Goal: Check status: Check status

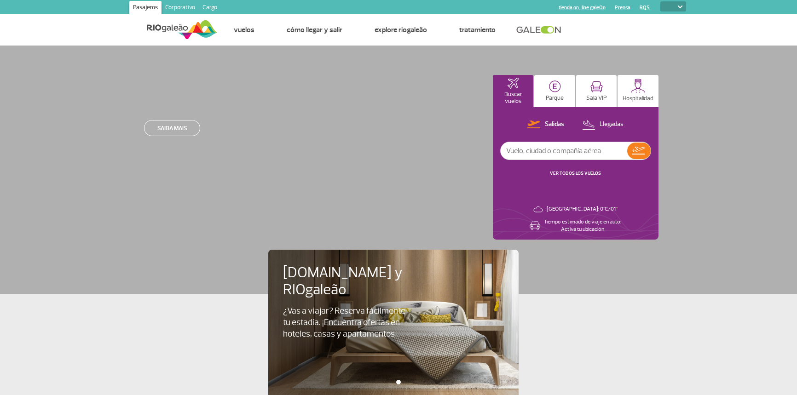
select select
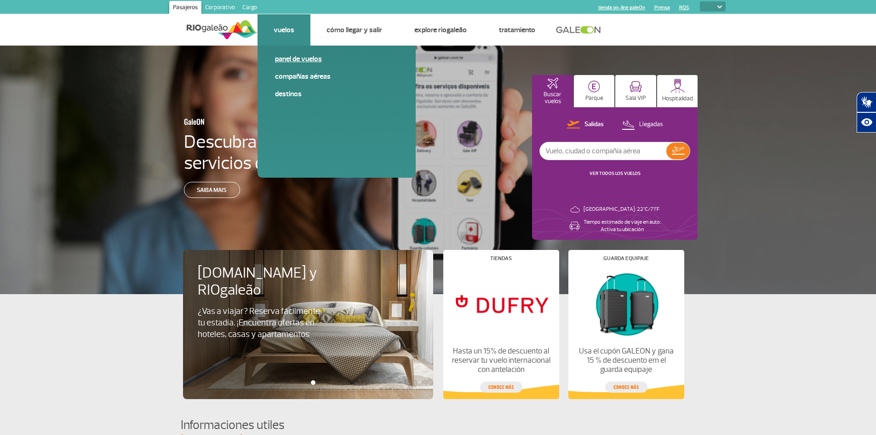
click at [282, 58] on link "Panel de vuelos" at bounding box center [336, 59] width 123 height 10
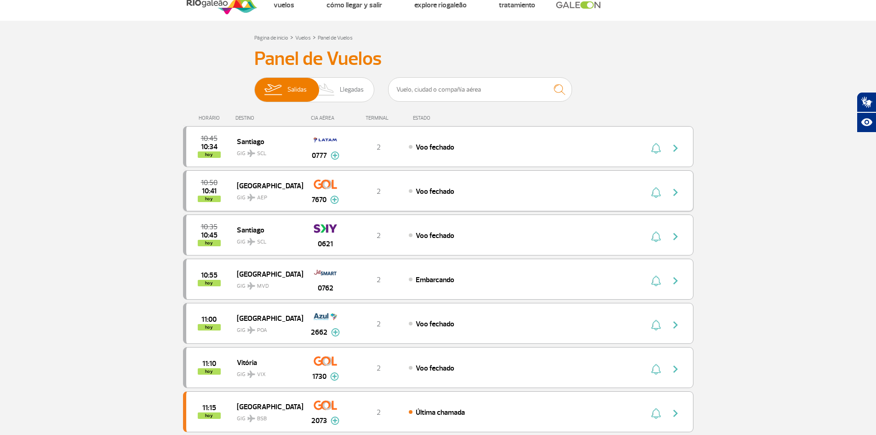
scroll to position [46, 0]
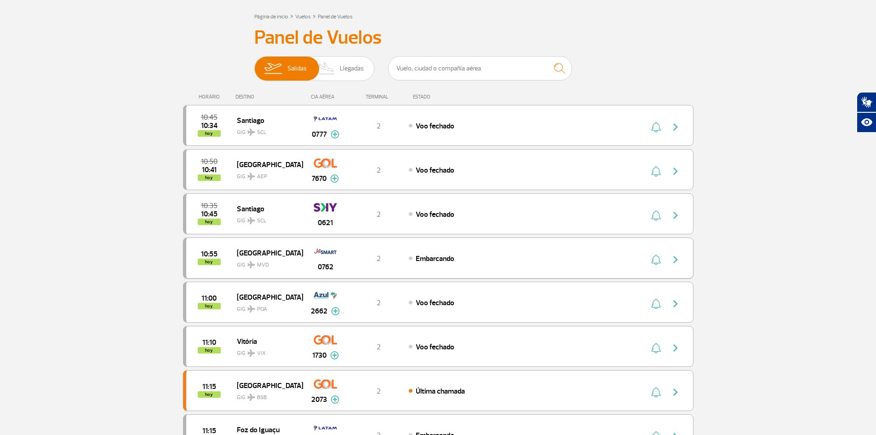
click at [263, 259] on span "GIG MVD" at bounding box center [266, 262] width 59 height 13
click at [676, 263] on img "button" at bounding box center [675, 259] width 11 height 11
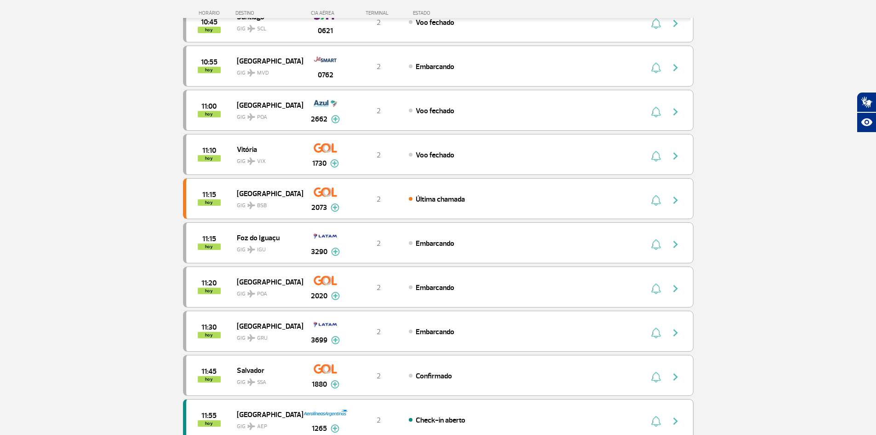
scroll to position [230, 0]
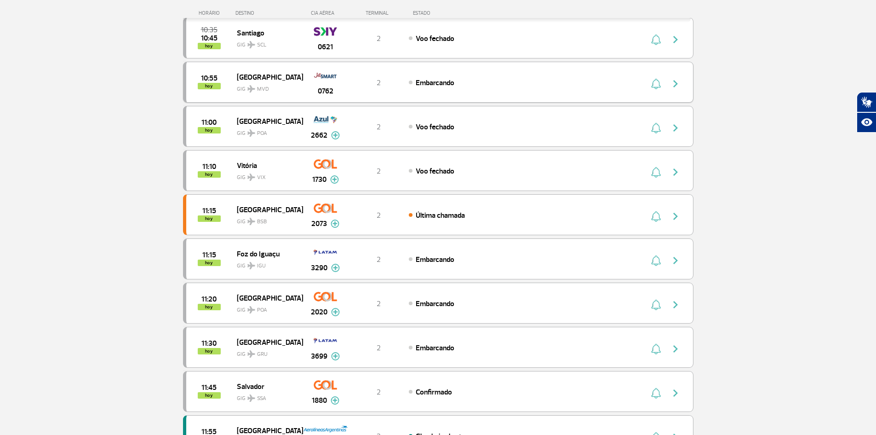
click at [387, 86] on div "2" at bounding box center [378, 82] width 61 height 10
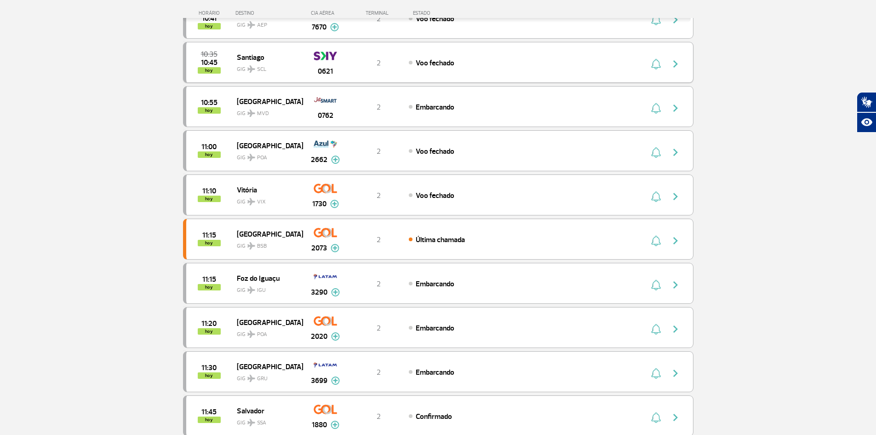
scroll to position [184, 0]
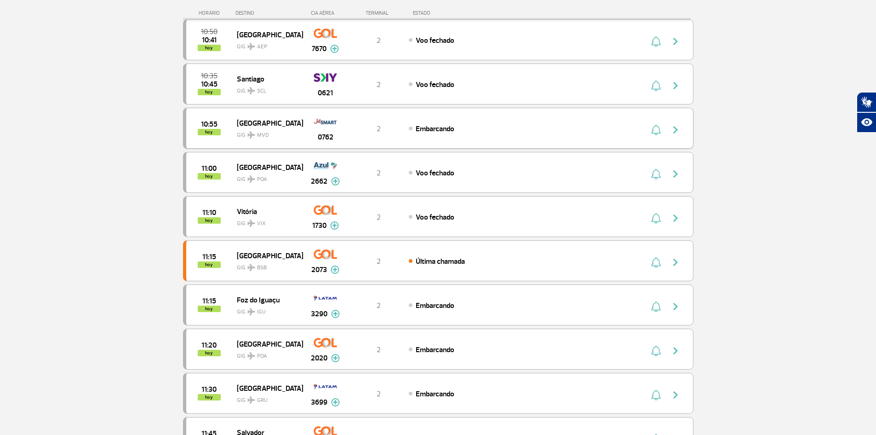
click at [679, 132] on img "button" at bounding box center [675, 129] width 11 height 11
click at [678, 132] on img "button" at bounding box center [675, 129] width 11 height 11
click at [673, 130] on img "button" at bounding box center [675, 129] width 11 height 11
click at [205, 123] on span "10:55" at bounding box center [209, 124] width 17 height 6
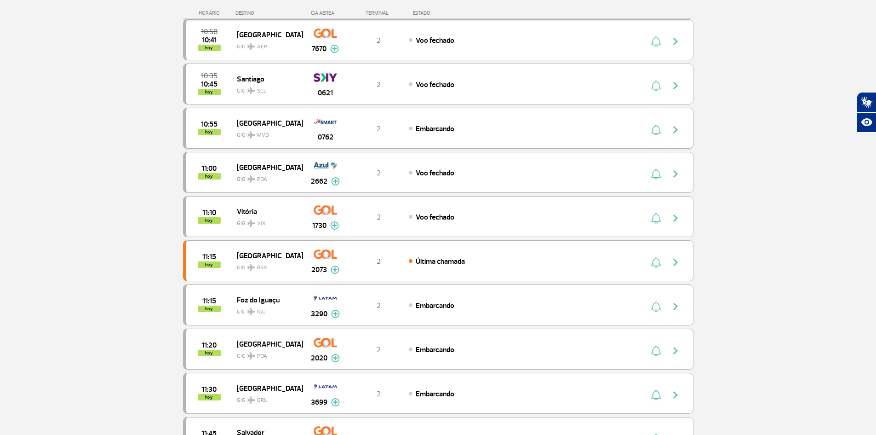
click at [218, 124] on div "10:55 hoy" at bounding box center [211, 128] width 51 height 14
click at [110, 116] on section "Página de inicio > Vuelos > Panel de Vuelos Panel de Vuelos Salidas Llegadas 10…" at bounding box center [438, 401] width 876 height 1079
